Goal: Information Seeking & Learning: Learn about a topic

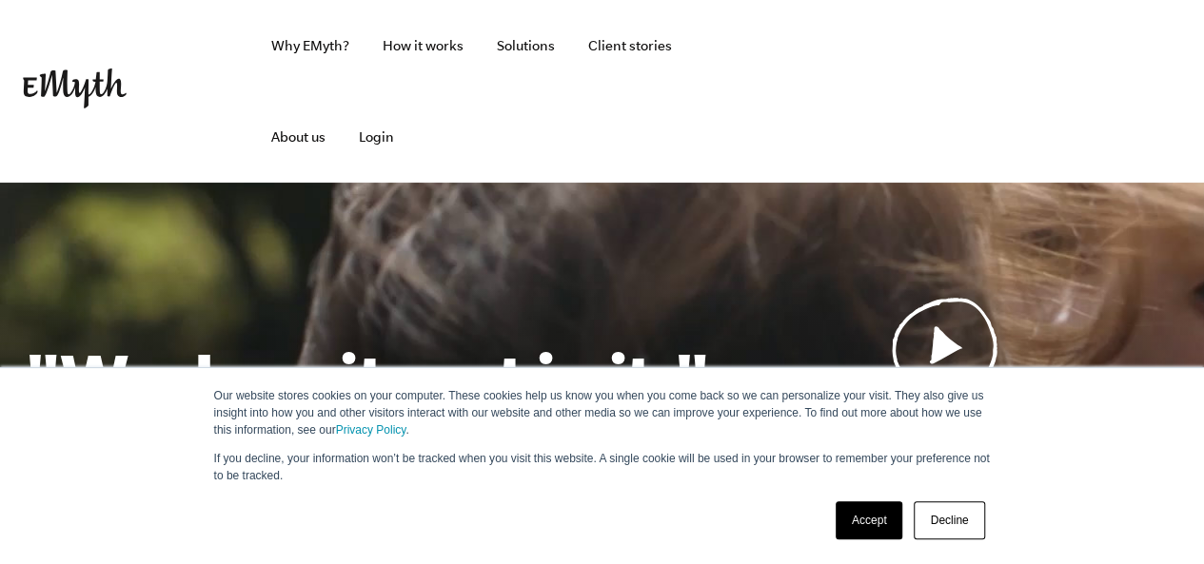
click at [878, 532] on link "Accept" at bounding box center [870, 521] width 68 height 38
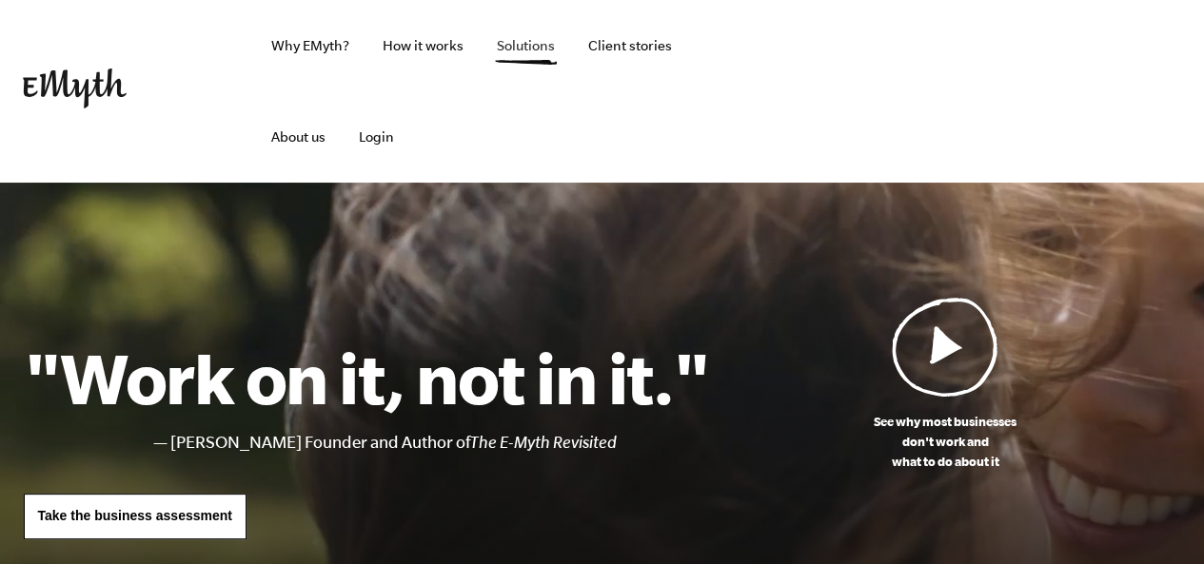
click at [527, 49] on link "Solutions" at bounding box center [526, 45] width 89 height 91
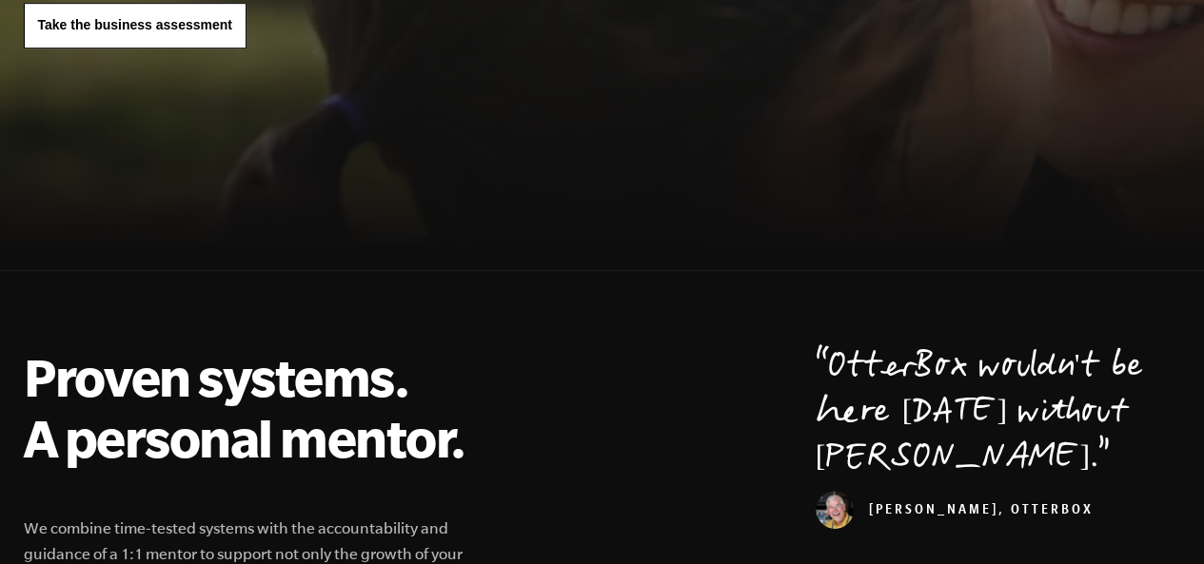
scroll to position [492, 0]
